Goal: Task Accomplishment & Management: Use online tool/utility

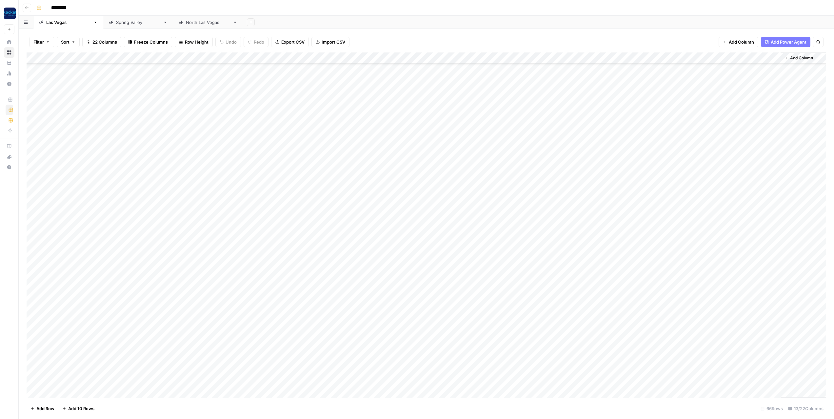
scroll to position [412, 0]
click at [76, 268] on div "Add Column" at bounding box center [427, 224] width 800 height 345
click at [89, 282] on div "Add Column" at bounding box center [427, 224] width 800 height 345
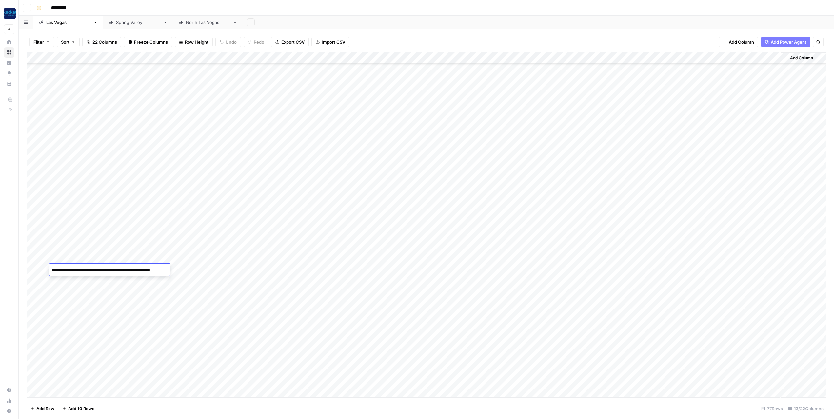
click at [89, 282] on div "Add Column" at bounding box center [427, 224] width 800 height 345
click at [147, 297] on div "Add Column" at bounding box center [427, 224] width 800 height 345
